Goal: Information Seeking & Learning: Find specific page/section

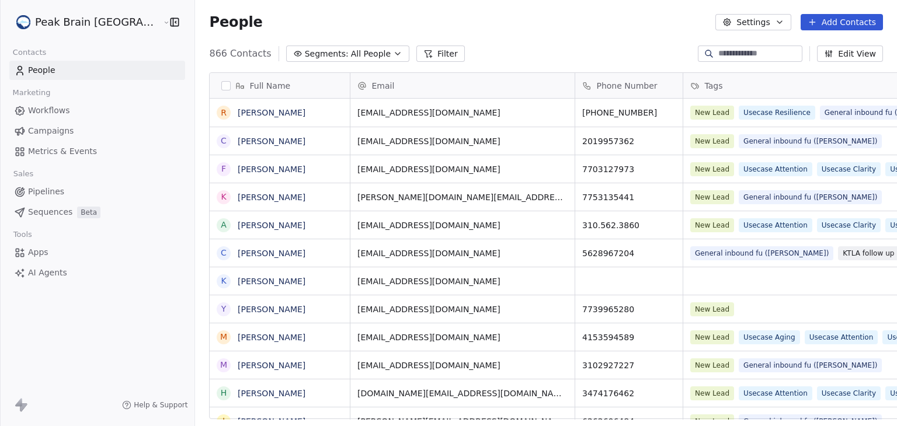
scroll to position [366, 730]
click at [60, 112] on span "Workflows" at bounding box center [49, 111] width 42 height 12
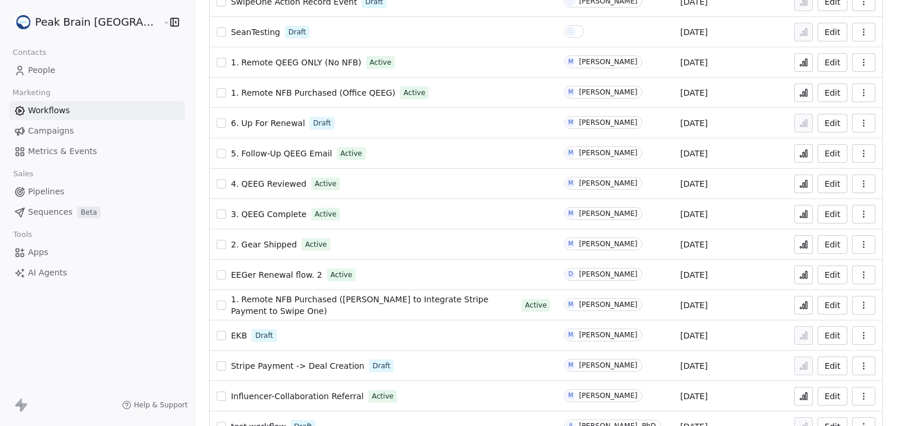
scroll to position [467, 0]
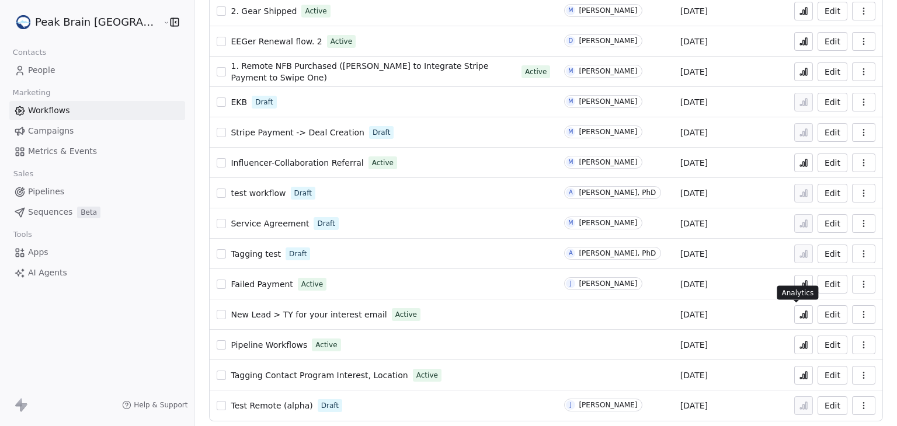
click at [794, 319] on button at bounding box center [803, 314] width 19 height 19
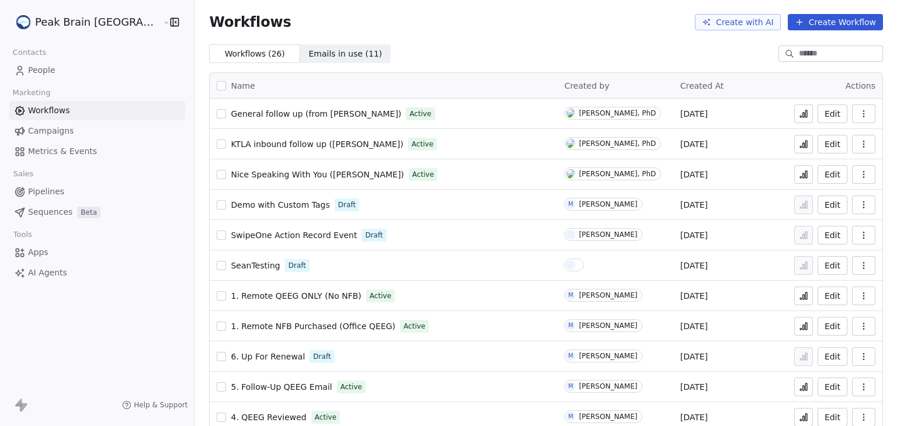
click at [60, 76] on link "People" at bounding box center [97, 70] width 176 height 19
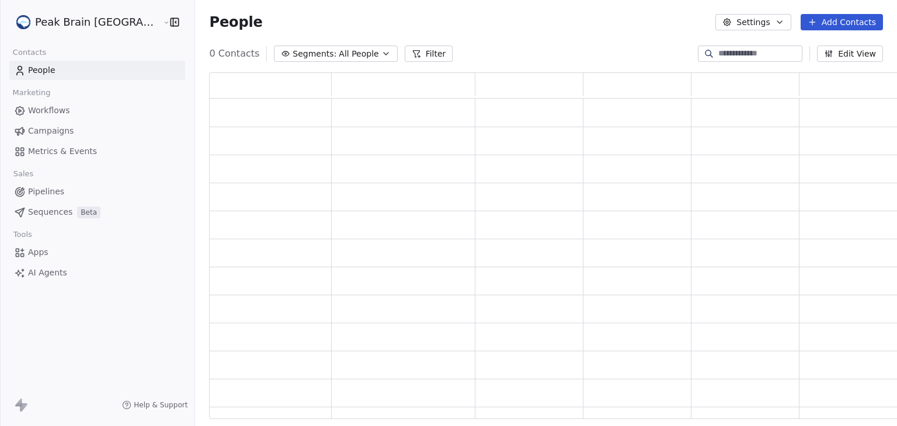
scroll to position [338, 702]
click at [762, 59] on input at bounding box center [759, 54] width 82 height 12
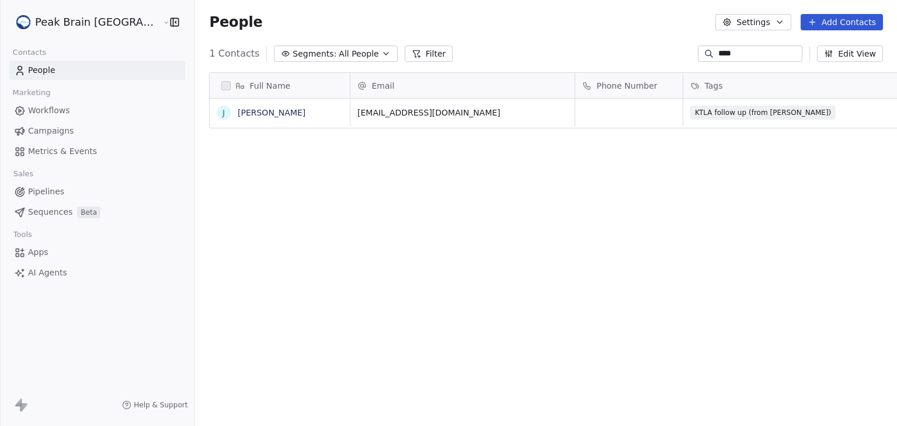
scroll to position [366, 730]
type input "****"
click at [249, 112] on link "Juli Nagashima" at bounding box center [272, 112] width 68 height 9
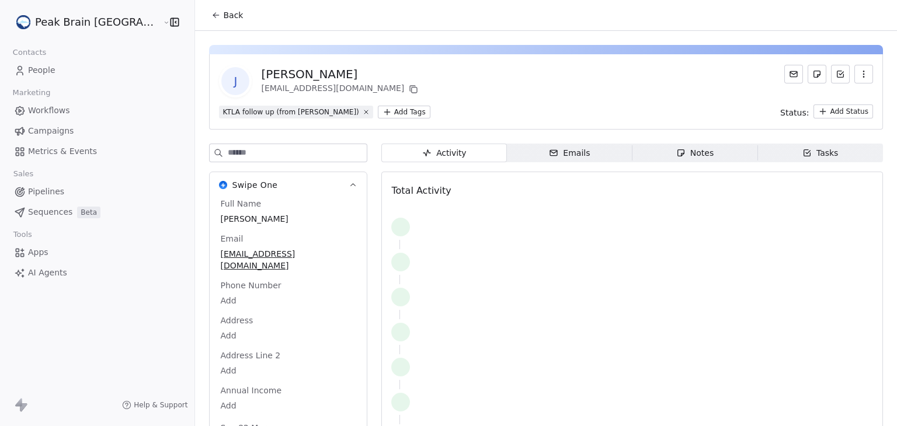
click at [468, 105] on div "KTLA follow up (from Andrew) Add Tags Status: Add Status" at bounding box center [546, 112] width 654 height 14
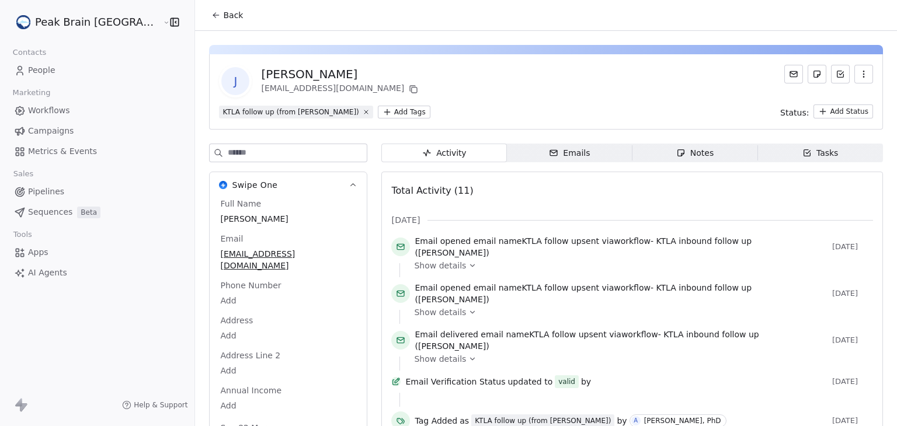
click at [502, 75] on div "J Juli Nagashima rn2rescue@icloud.com" at bounding box center [546, 81] width 654 height 33
click at [211, 11] on icon at bounding box center [215, 15] width 9 height 9
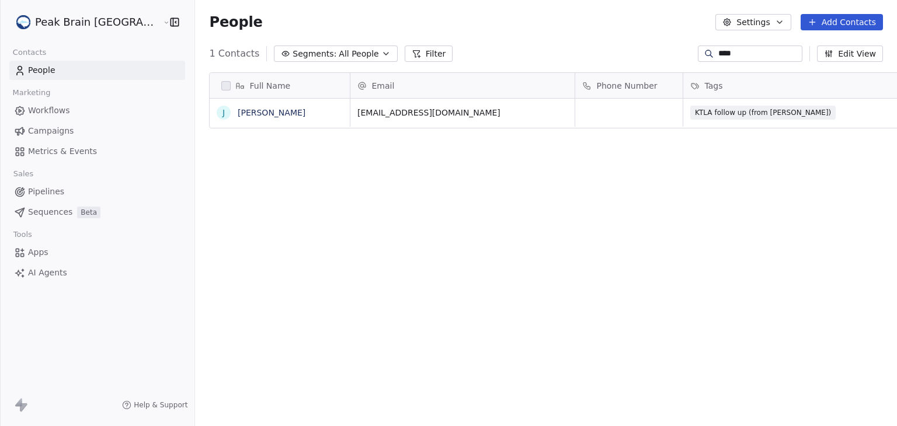
scroll to position [366, 730]
drag, startPoint x: 728, startPoint y: 53, endPoint x: 656, endPoint y: 46, distance: 71.6
click at [656, 46] on div "1 Contacts Segments: All People Filter **** Edit View" at bounding box center [546, 53] width 702 height 19
paste input "**********"
type input "**********"
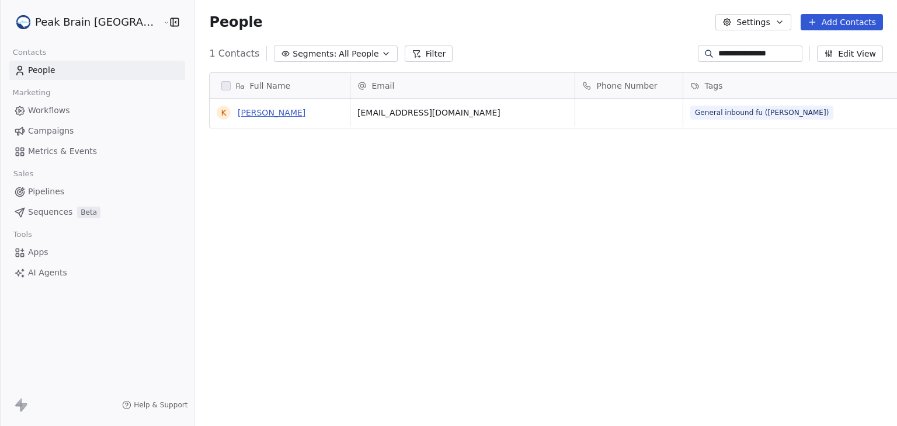
click at [246, 117] on link "Kellie Kittleson" at bounding box center [272, 112] width 68 height 9
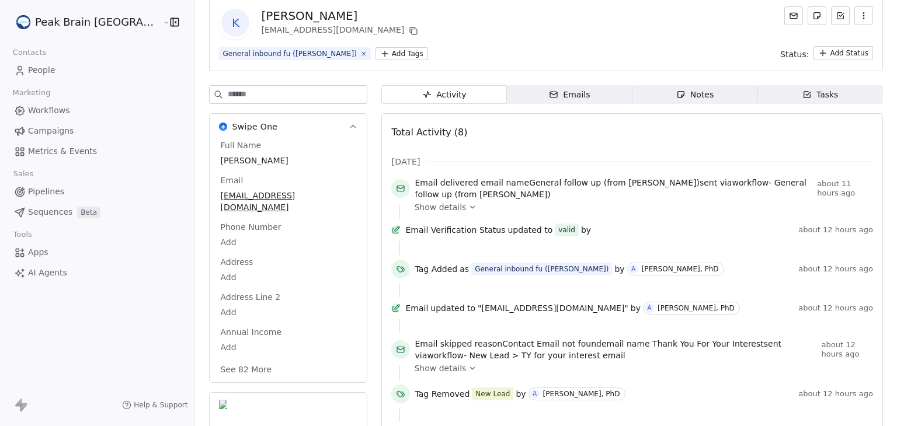
scroll to position [58, 0]
click at [412, 23] on div "K Kellie Kittleson kelliekittleson@gmail.com" at bounding box center [546, 23] width 654 height 33
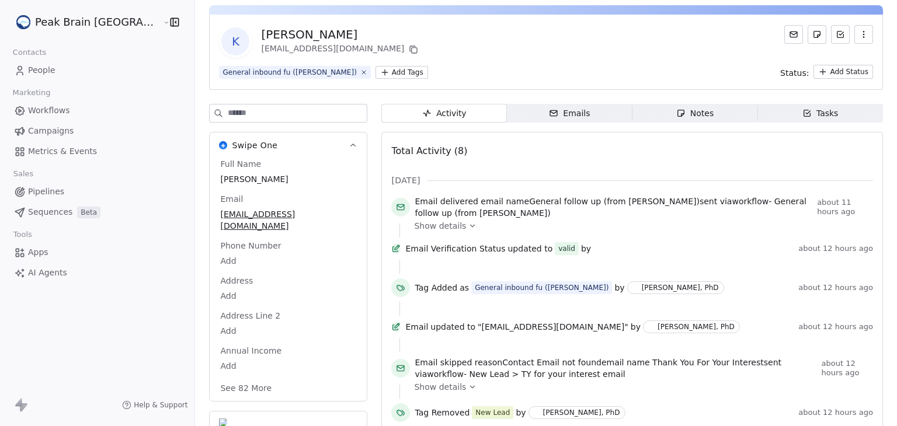
scroll to position [0, 0]
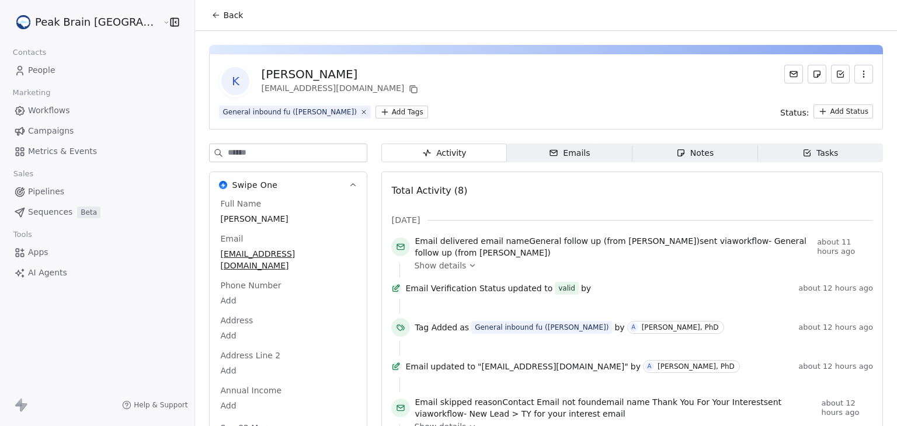
click at [223, 11] on span "Back" at bounding box center [233, 15] width 20 height 12
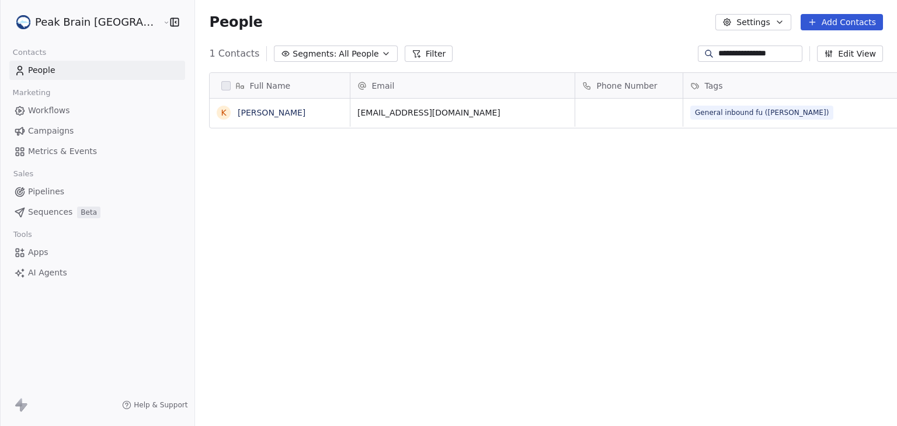
scroll to position [366, 730]
drag, startPoint x: 778, startPoint y: 54, endPoint x: 600, endPoint y: 46, distance: 178.3
click at [600, 46] on div "**********" at bounding box center [546, 53] width 702 height 19
paste input
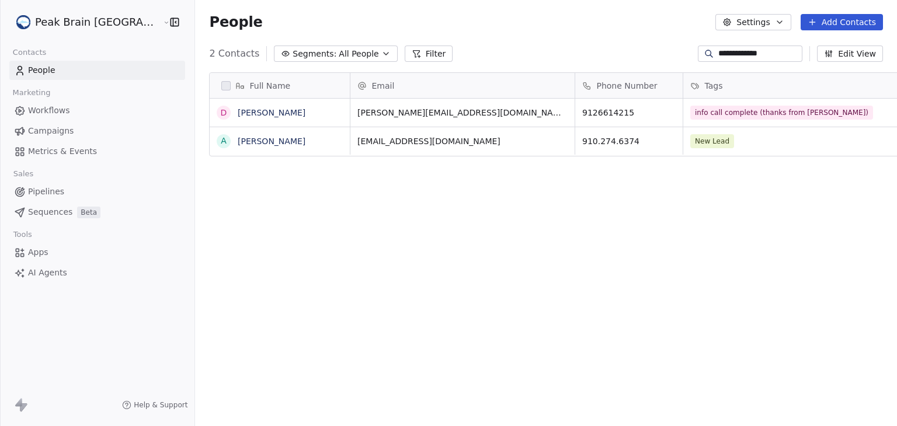
type input "**********"
click at [238, 116] on link "Drashti Patel" at bounding box center [272, 112] width 68 height 9
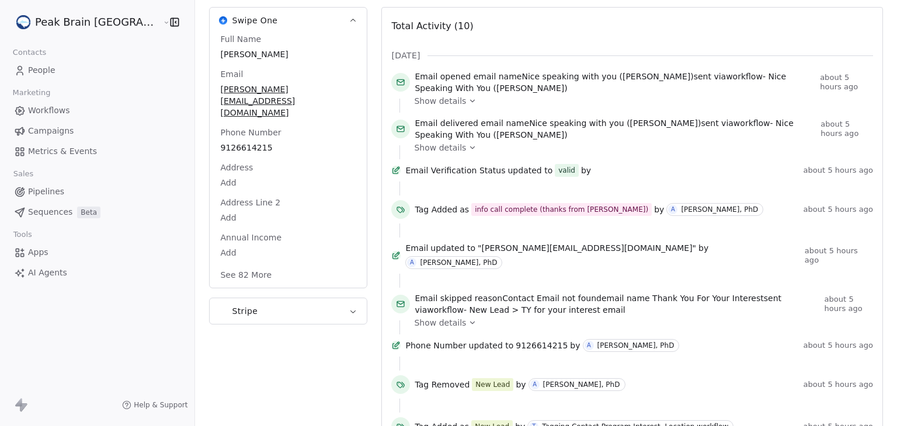
scroll to position [166, 0]
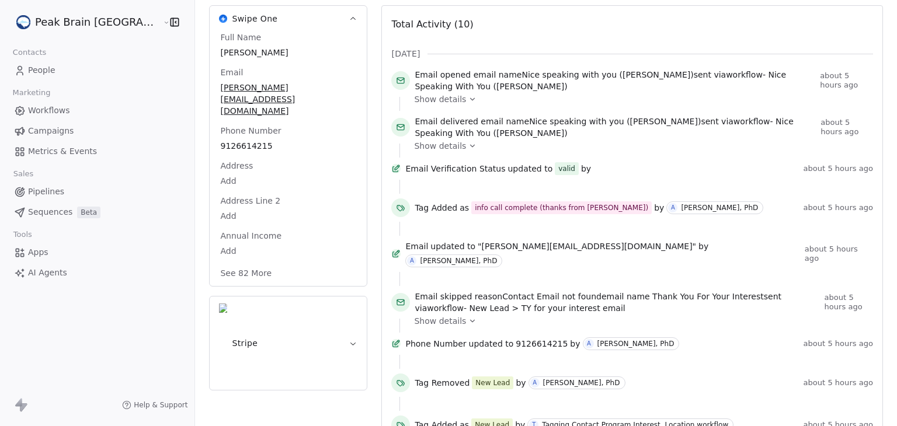
click at [258, 360] on div "Swipe One Full Name Drashti Patel Email patel.drashti326@gmail.com Phone Number…" at bounding box center [288, 233] width 158 height 512
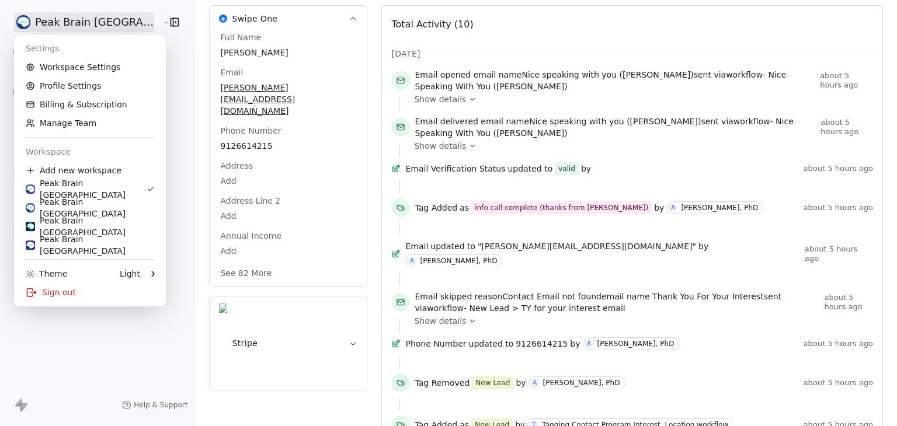
click at [38, 23] on html "Peak Brain USA Contacts People Marketing Workflows Campaigns Metrics & Events S…" at bounding box center [448, 213] width 897 height 426
click at [55, 286] on div "Sign out" at bounding box center [90, 292] width 142 height 19
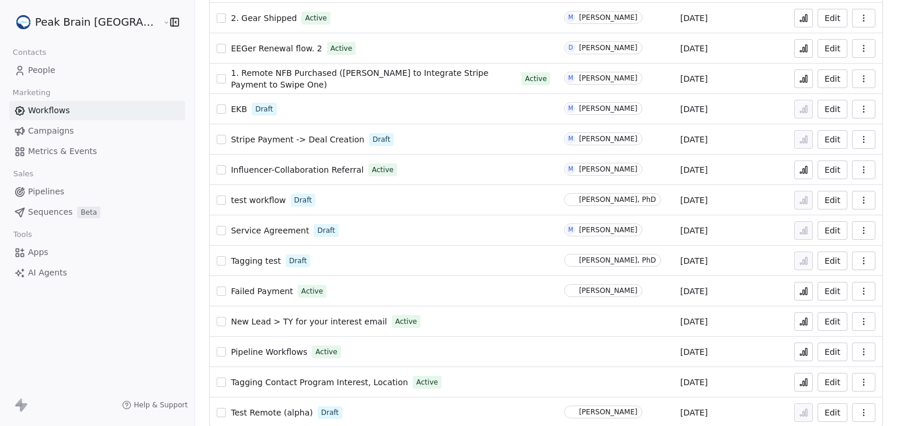
scroll to position [472, 0]
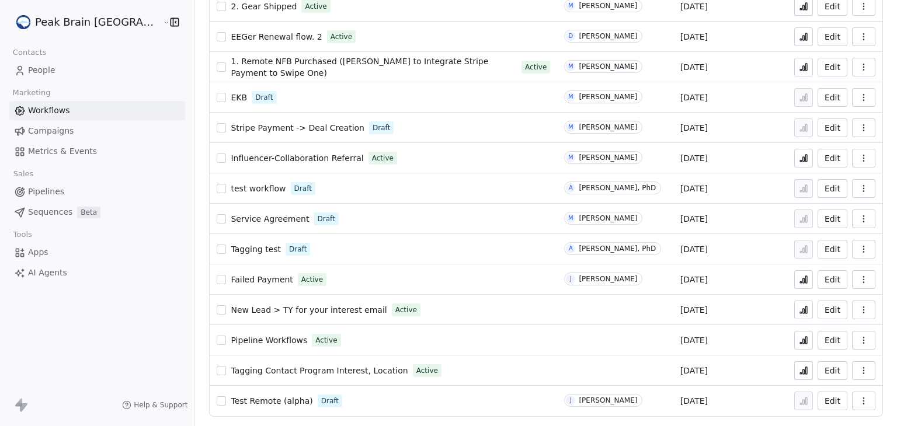
click at [803, 312] on button at bounding box center [803, 310] width 19 height 19
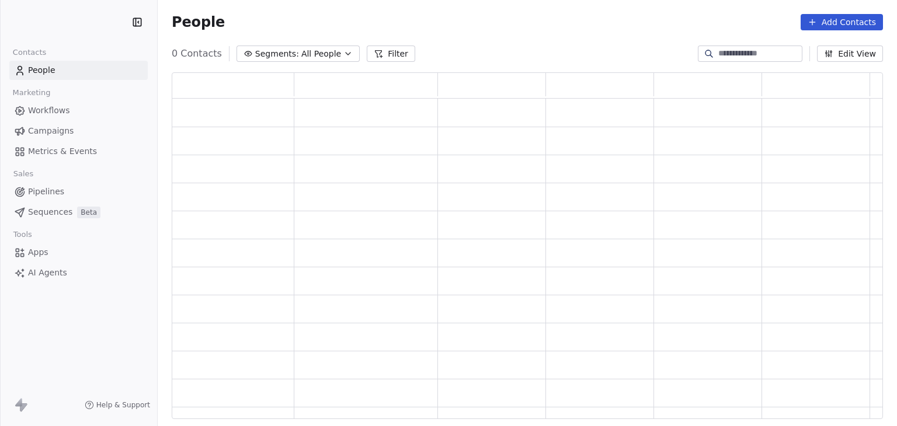
scroll to position [338, 702]
